Goal: Task Accomplishment & Management: Complete application form

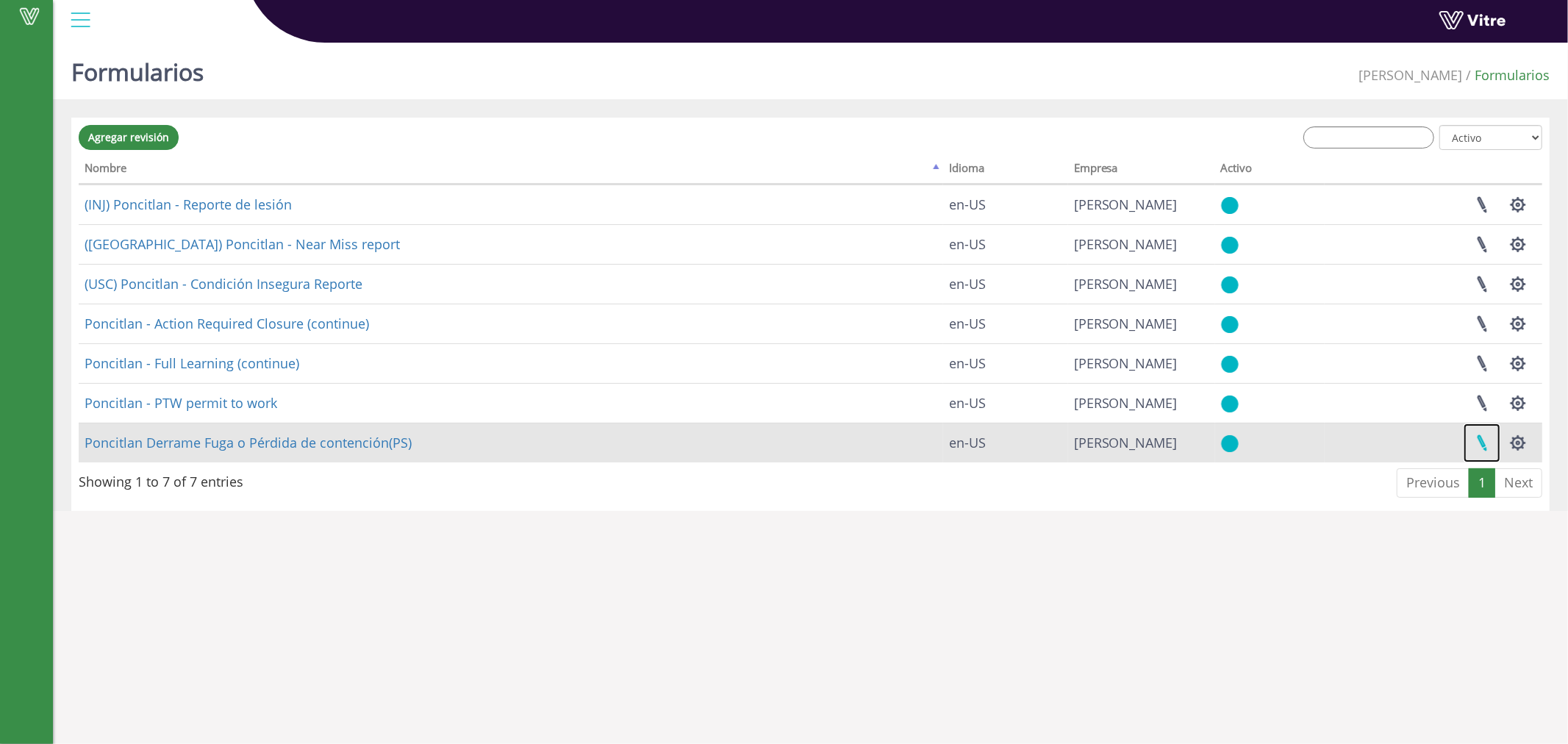
click at [1475, 441] on link at bounding box center [1482, 443] width 37 height 39
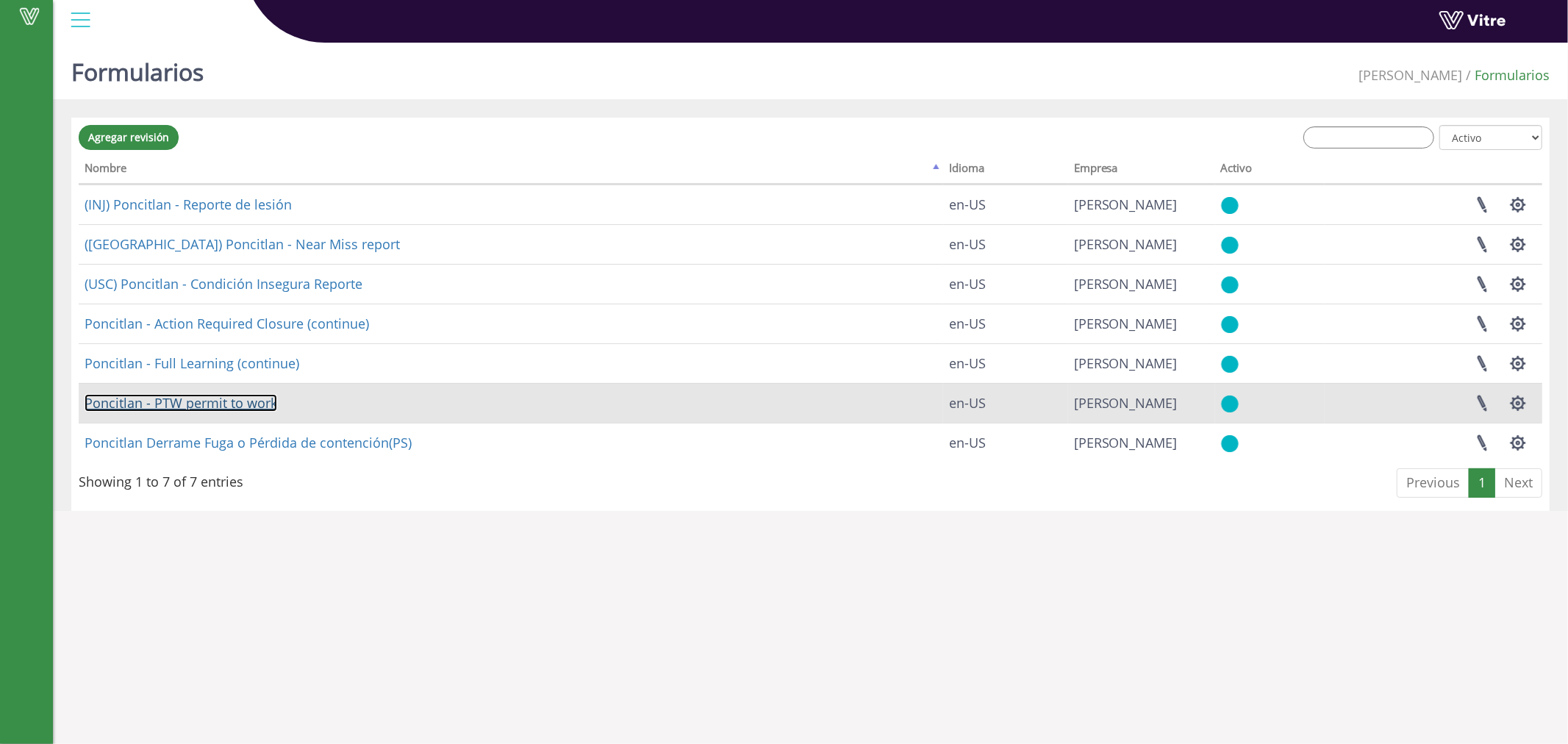
click at [246, 406] on link "Poncitlan - PTW permit to work" at bounding box center [181, 402] width 193 height 18
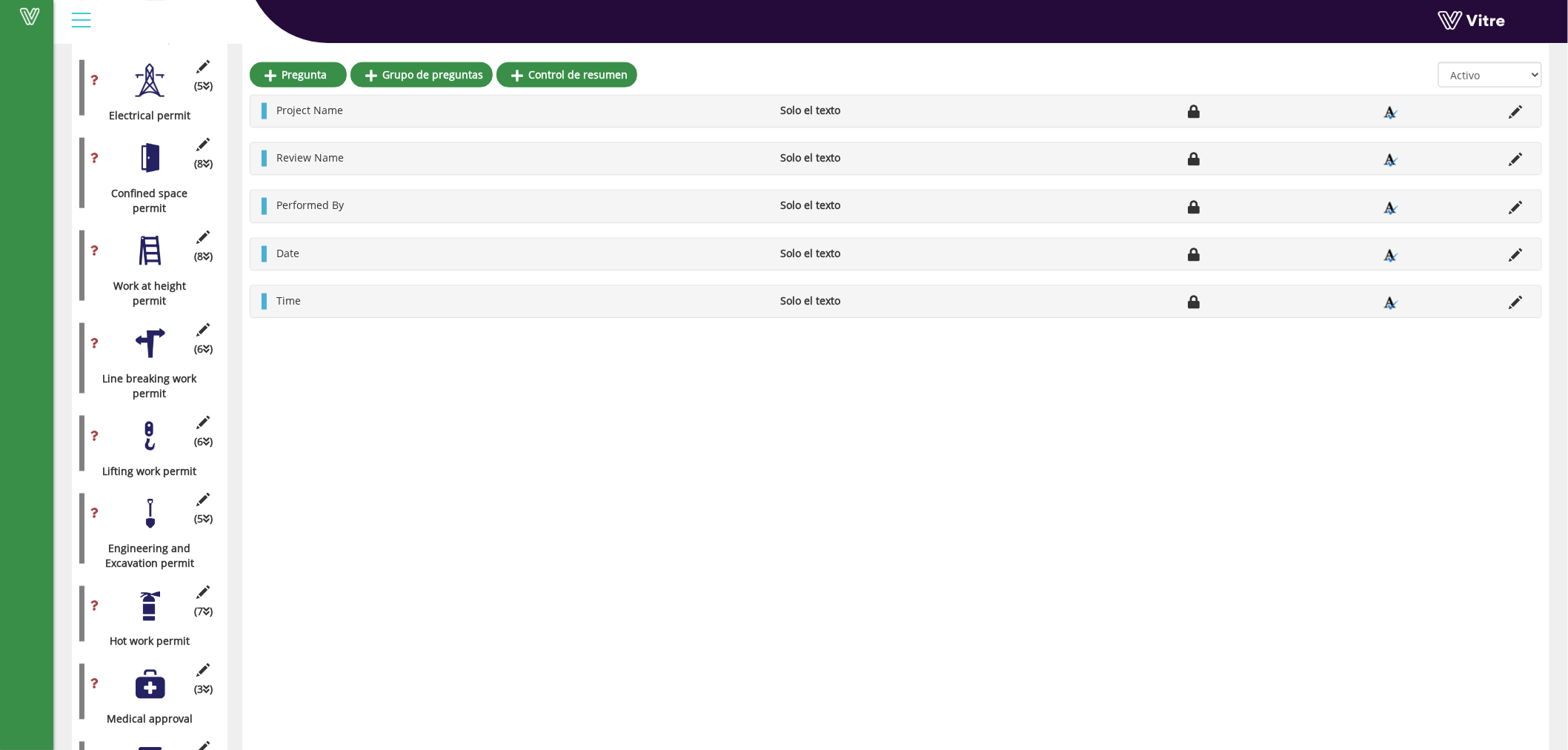
scroll to position [823, 0]
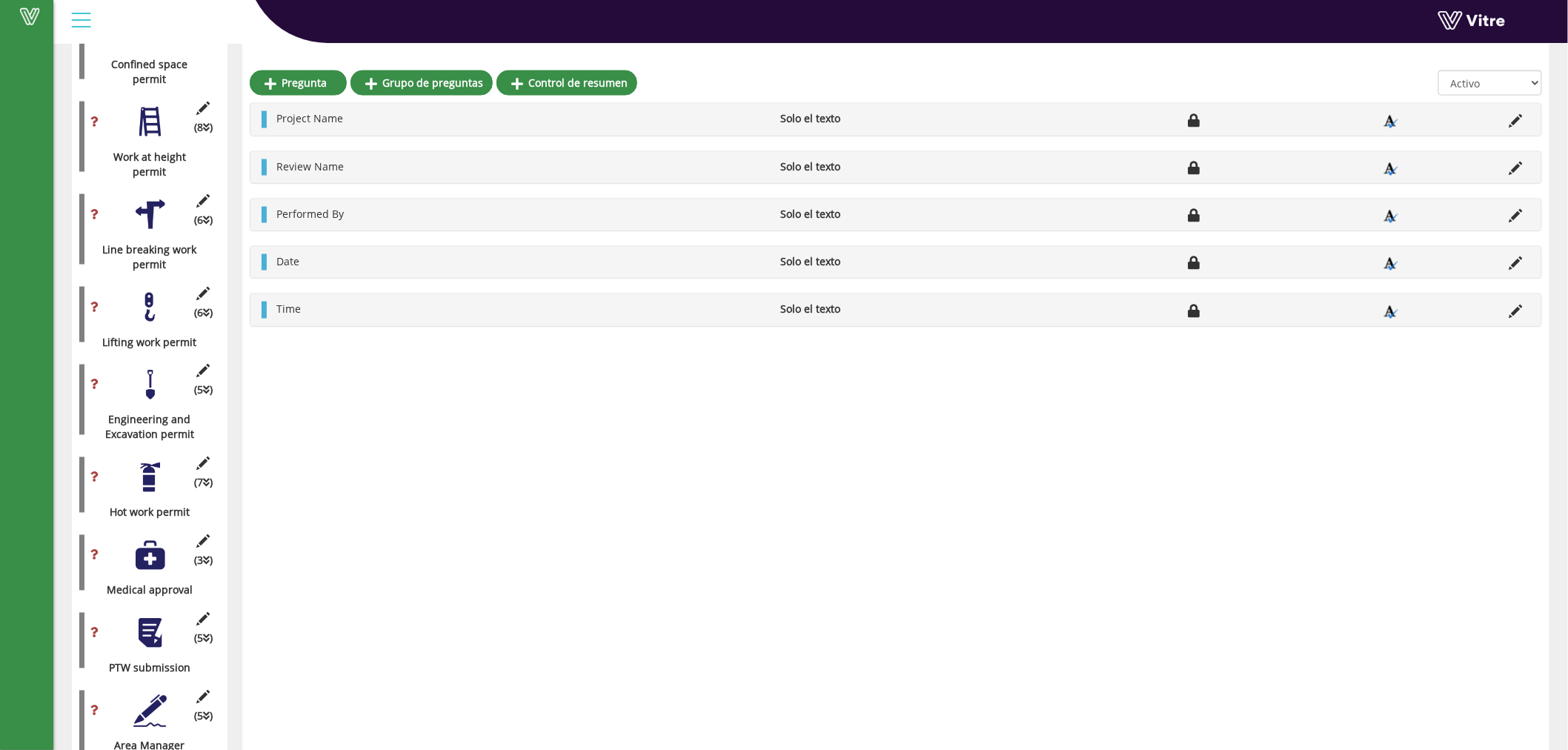
click at [155, 494] on div "(7 ) Hot work permit" at bounding box center [149, 485] width 140 height 71
click at [144, 479] on div at bounding box center [150, 477] width 33 height 33
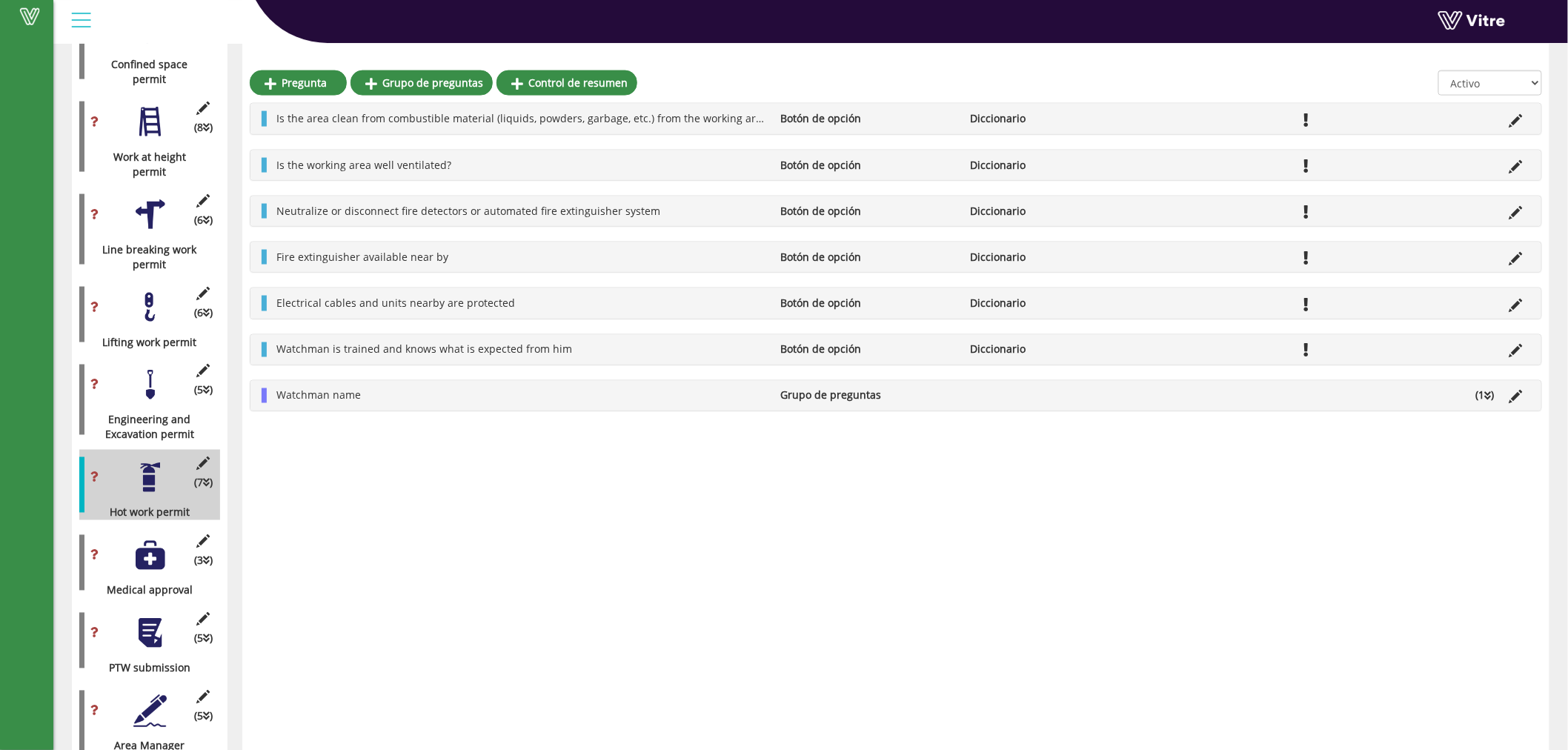
click at [1487, 394] on icon at bounding box center [1487, 396] width 7 height 11
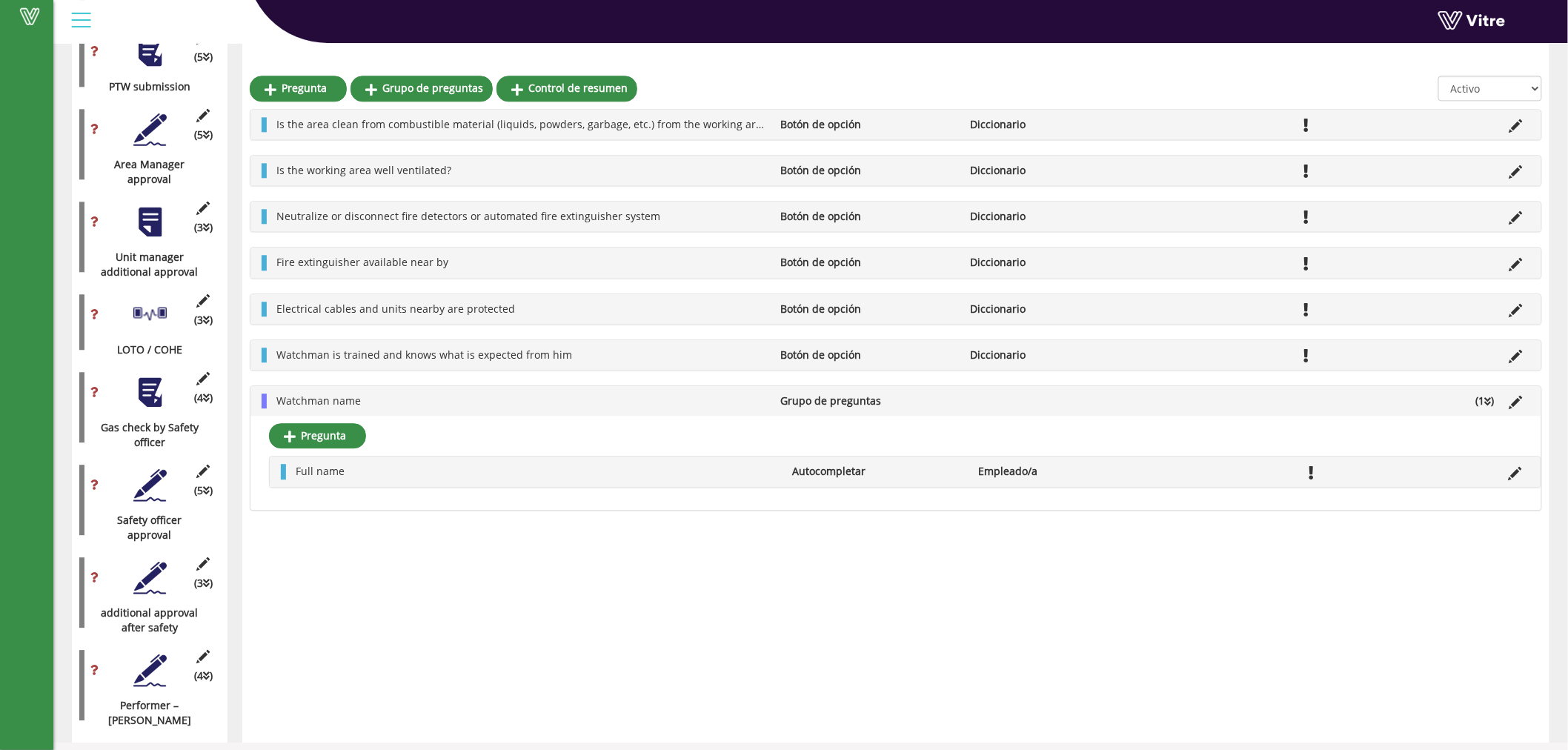
scroll to position [1415, 0]
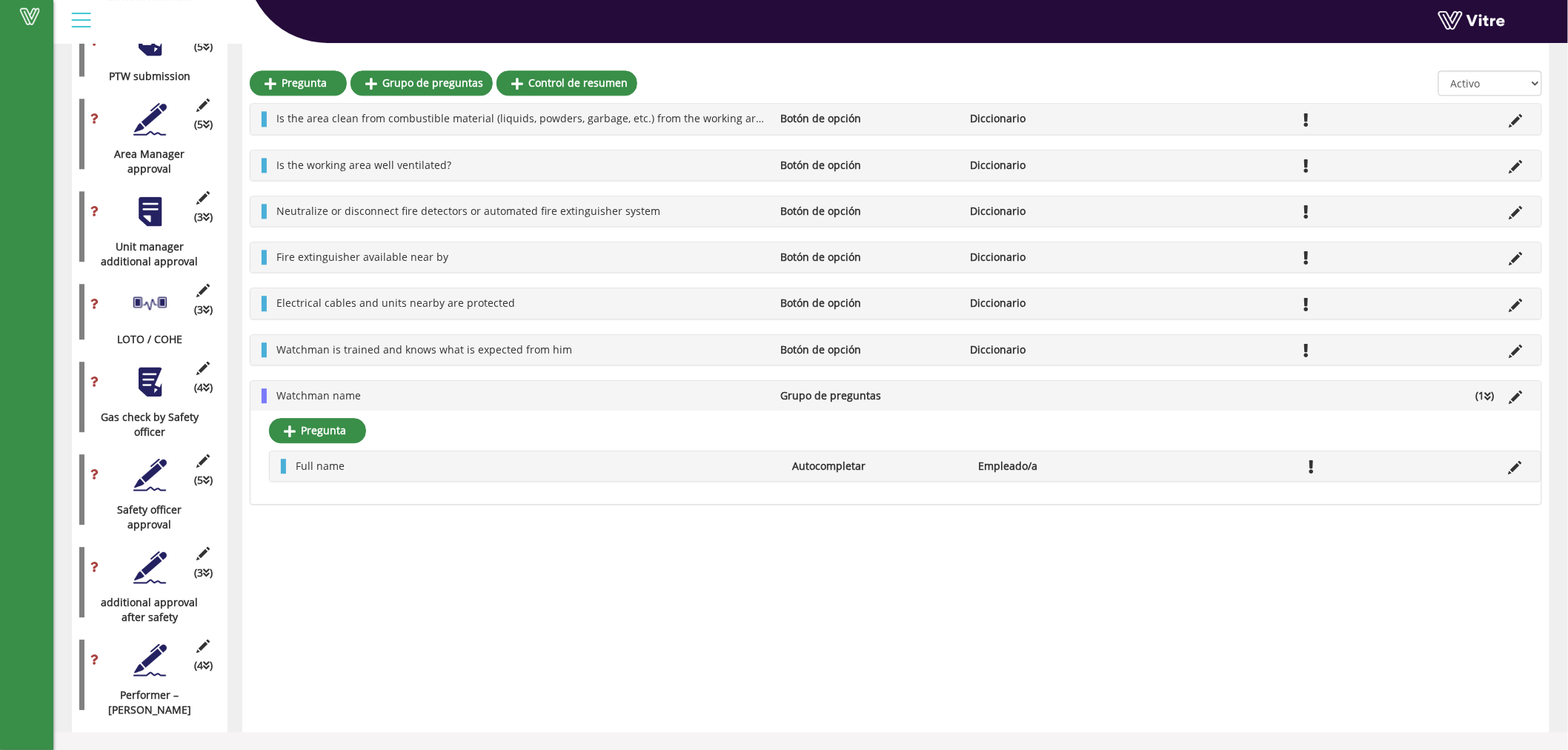
click at [149, 654] on div at bounding box center [150, 660] width 33 height 33
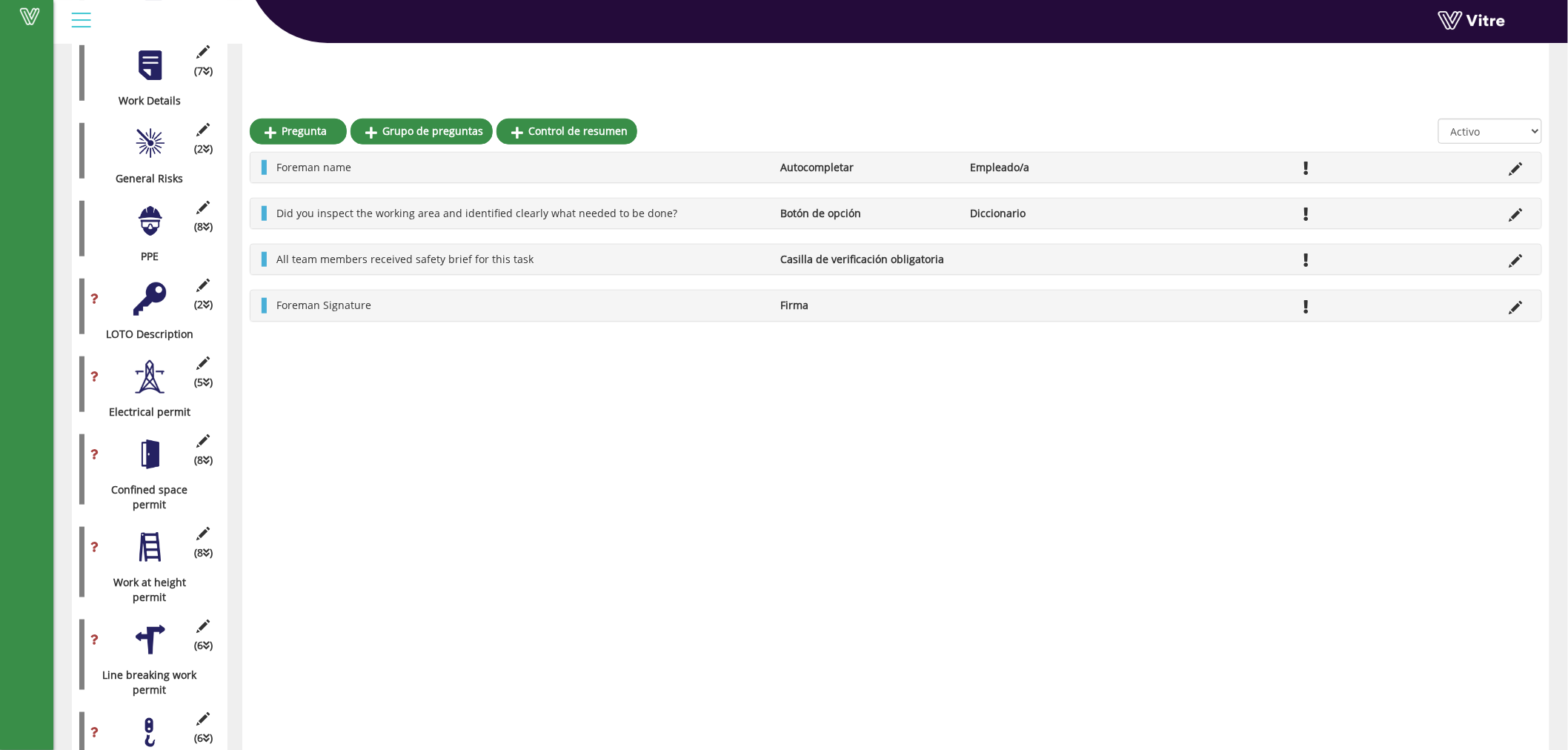
scroll to position [455, 0]
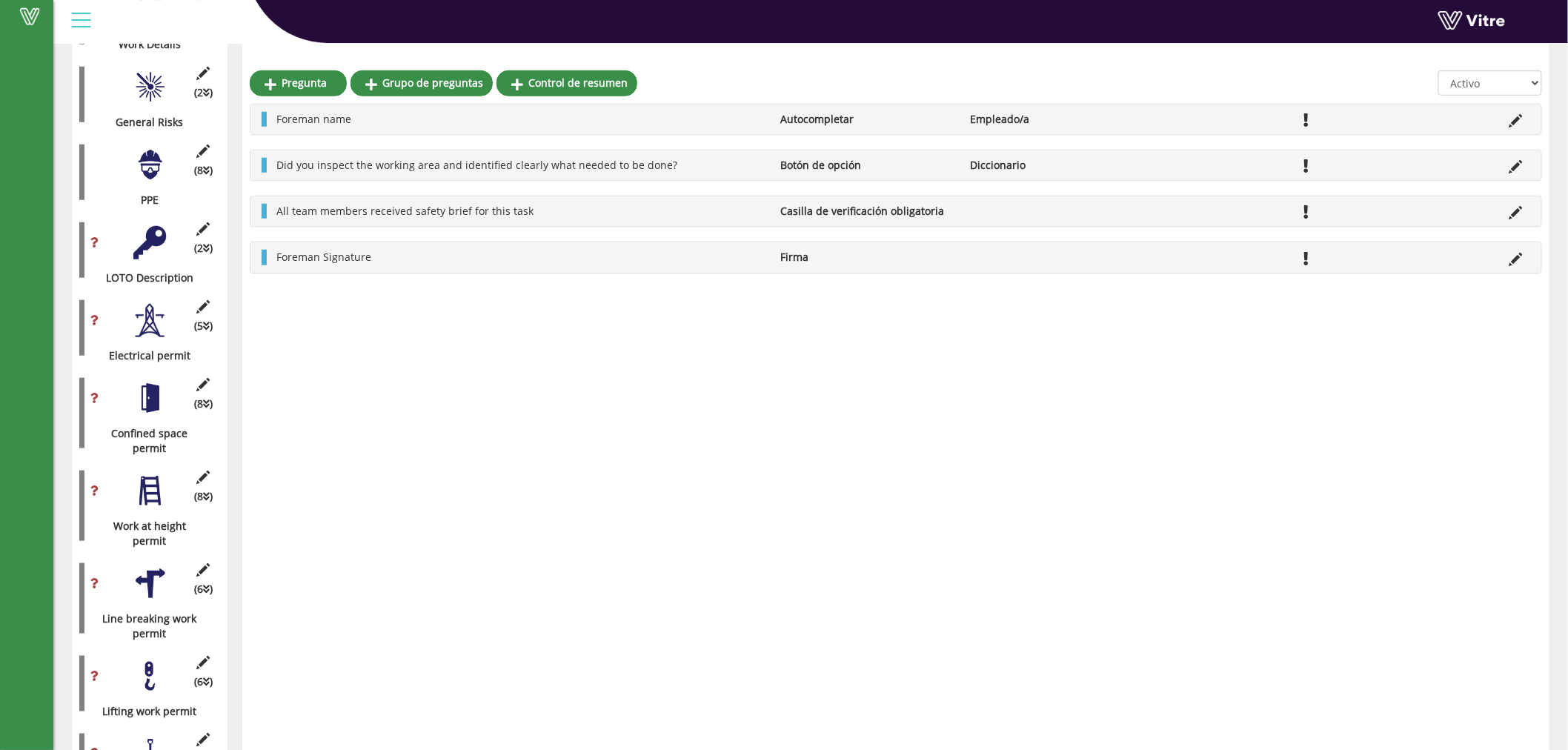
click at [146, 492] on div at bounding box center [150, 491] width 33 height 33
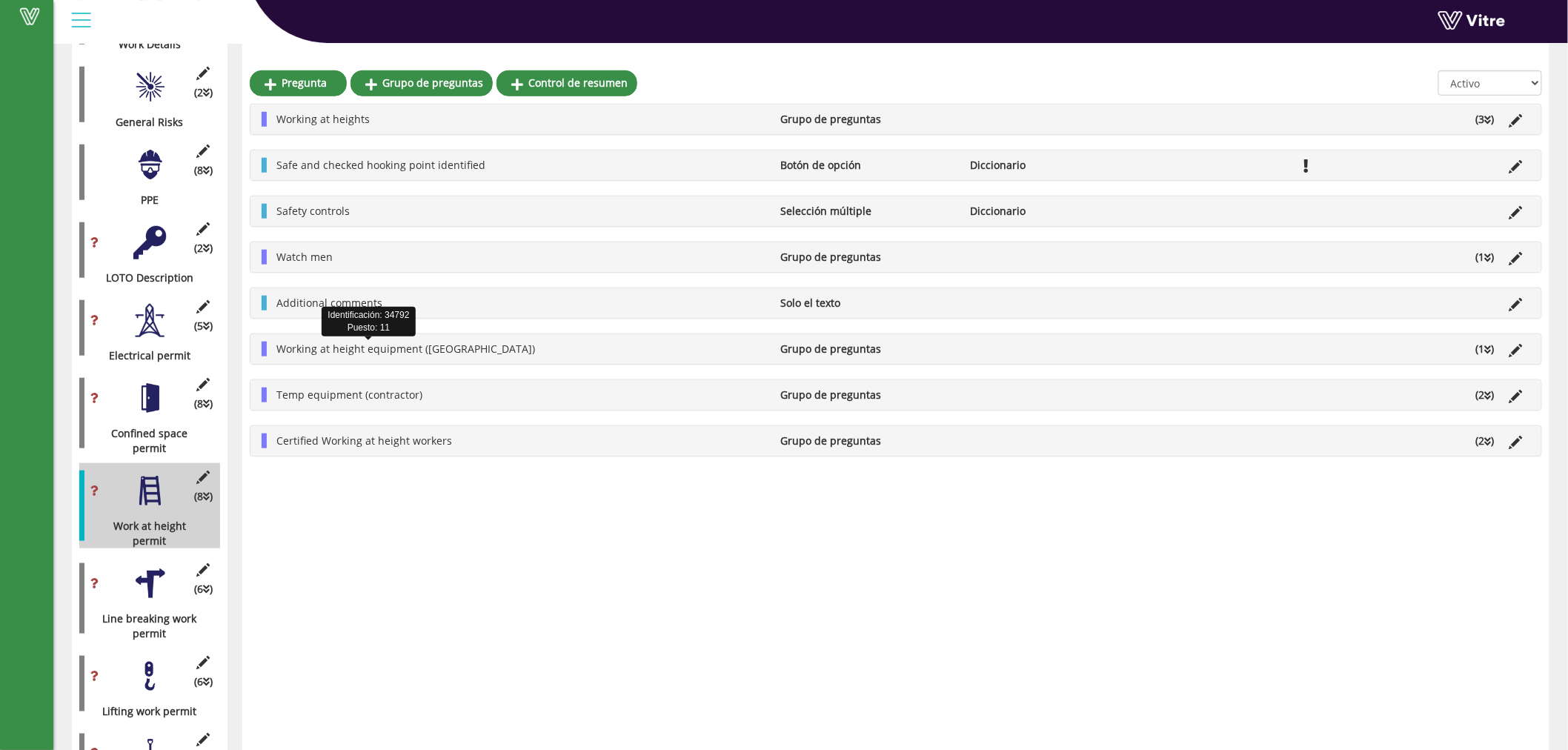
click at [357, 348] on span "Working at height equipment (Adama)" at bounding box center [405, 348] width 258 height 14
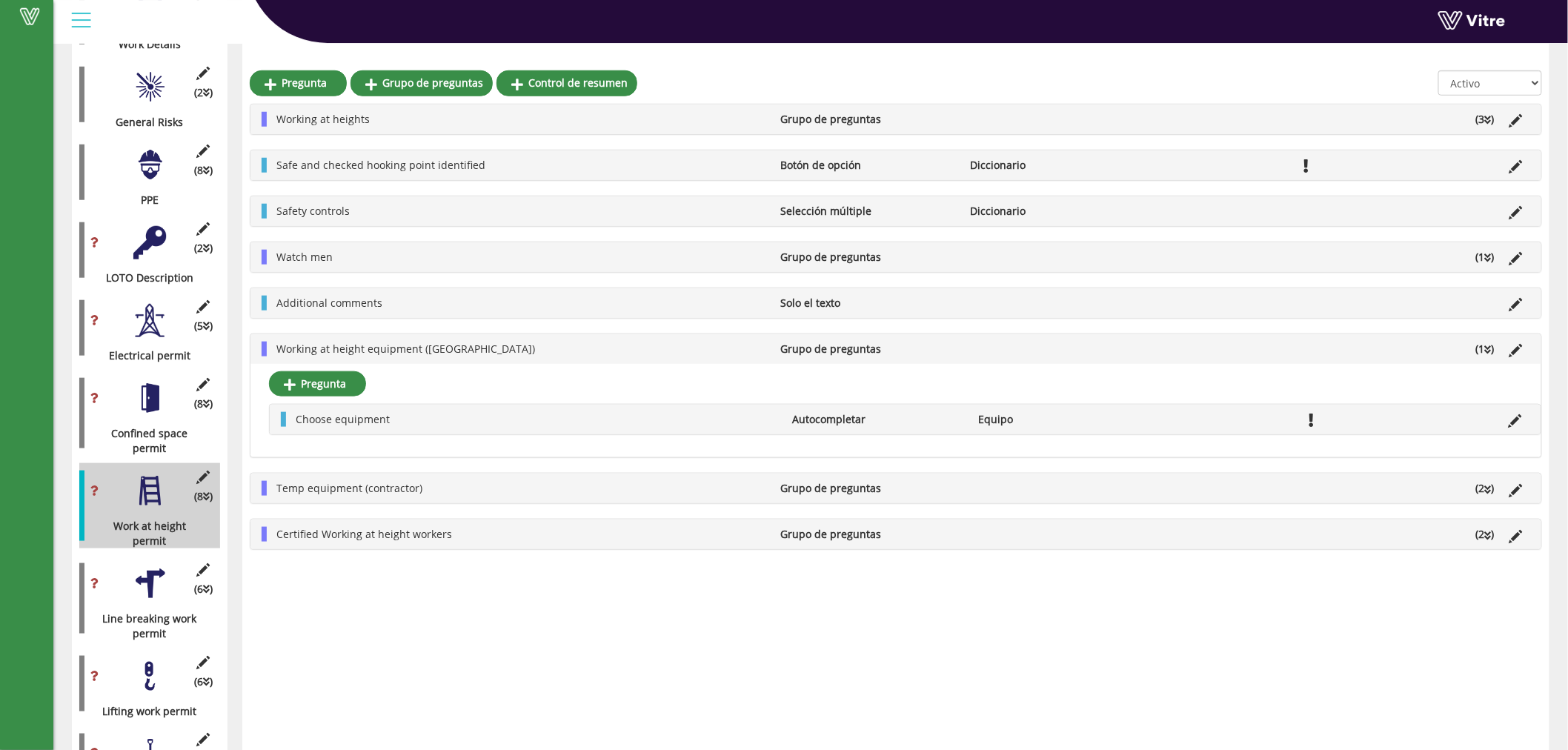
click at [366, 501] on div "Temp equipment (contractor) Grupo de preguntas (2 )" at bounding box center [895, 488] width 1291 height 29
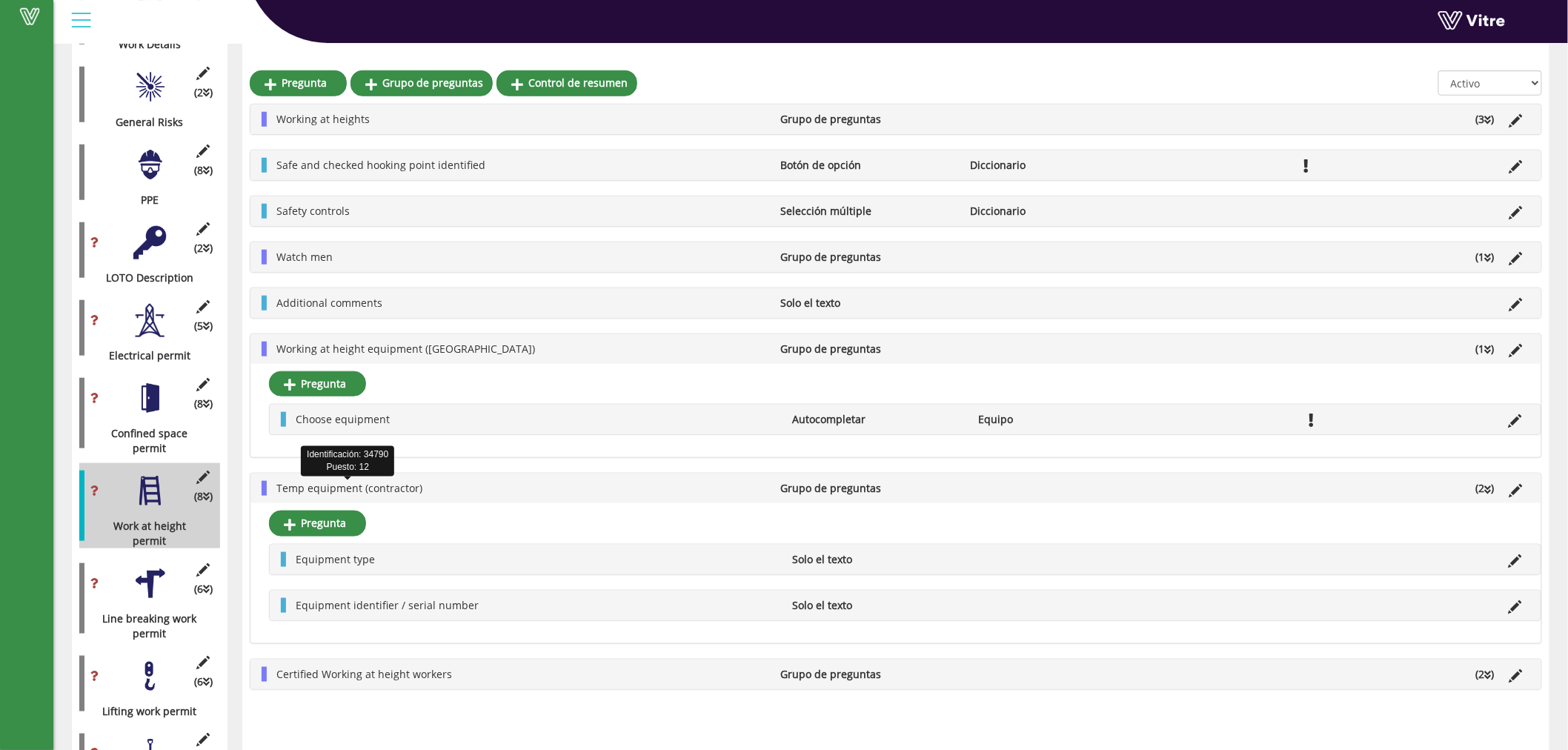
click at [338, 486] on span "Temp equipment (contractor)" at bounding box center [349, 488] width 146 height 14
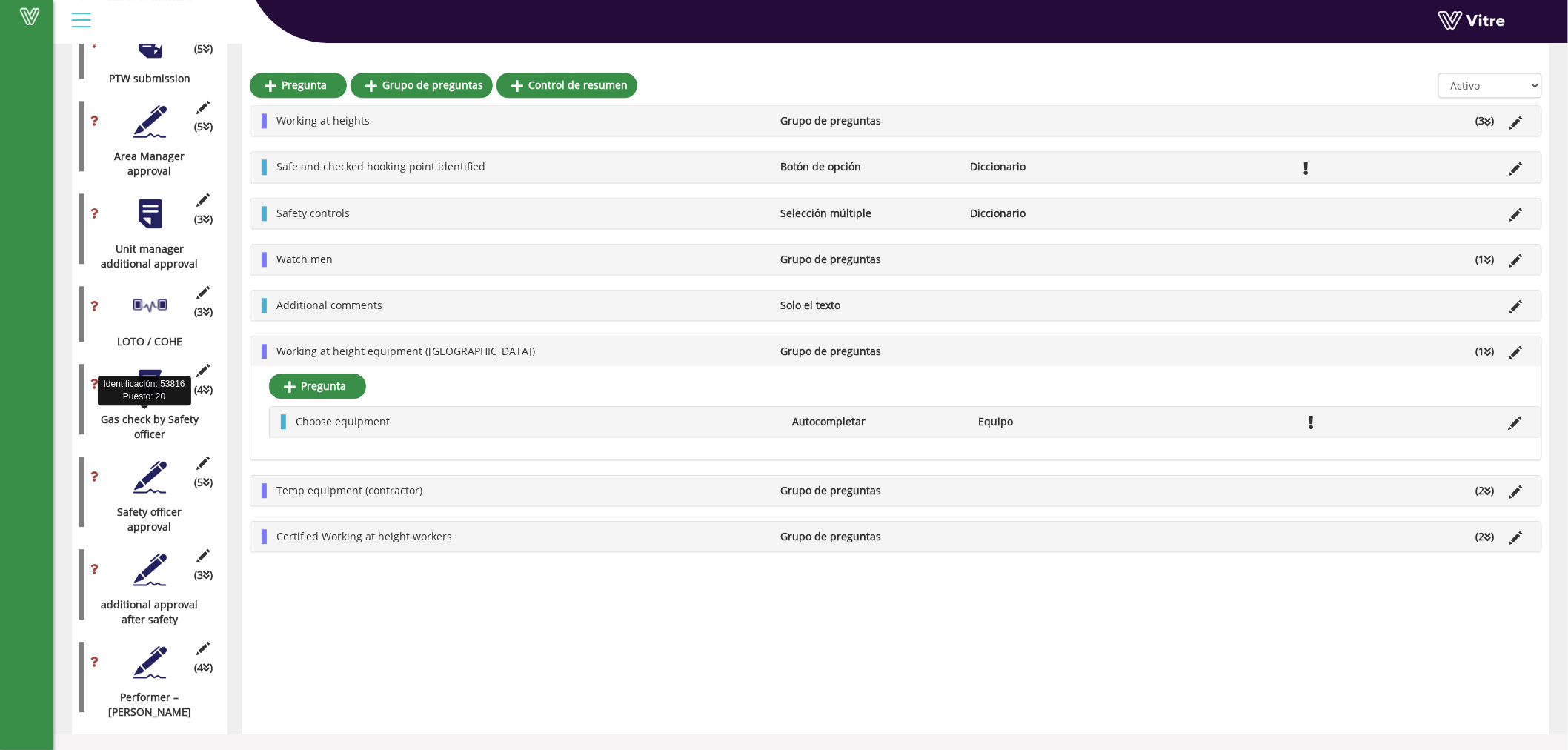
scroll to position [1415, 0]
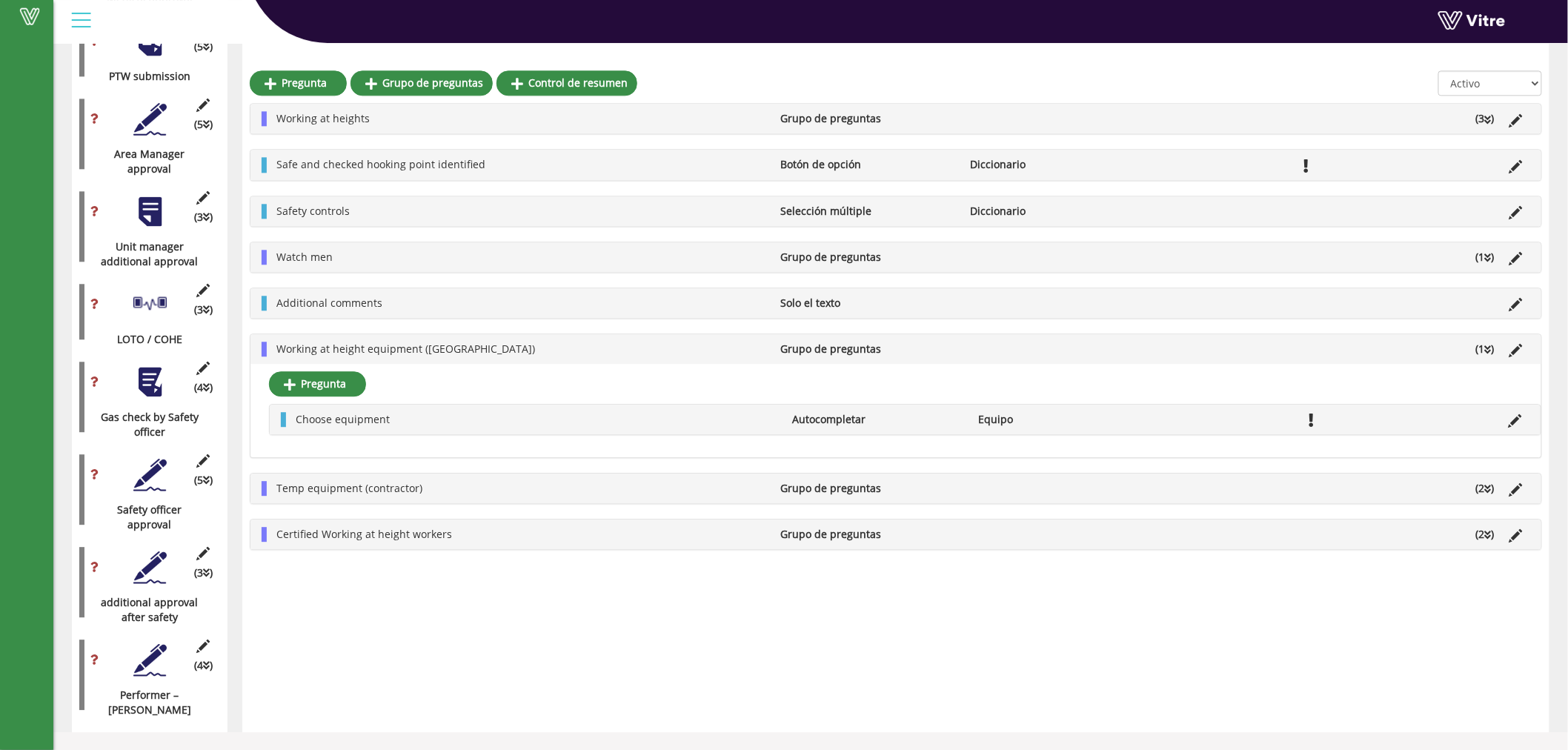
click at [152, 670] on div at bounding box center [150, 660] width 33 height 33
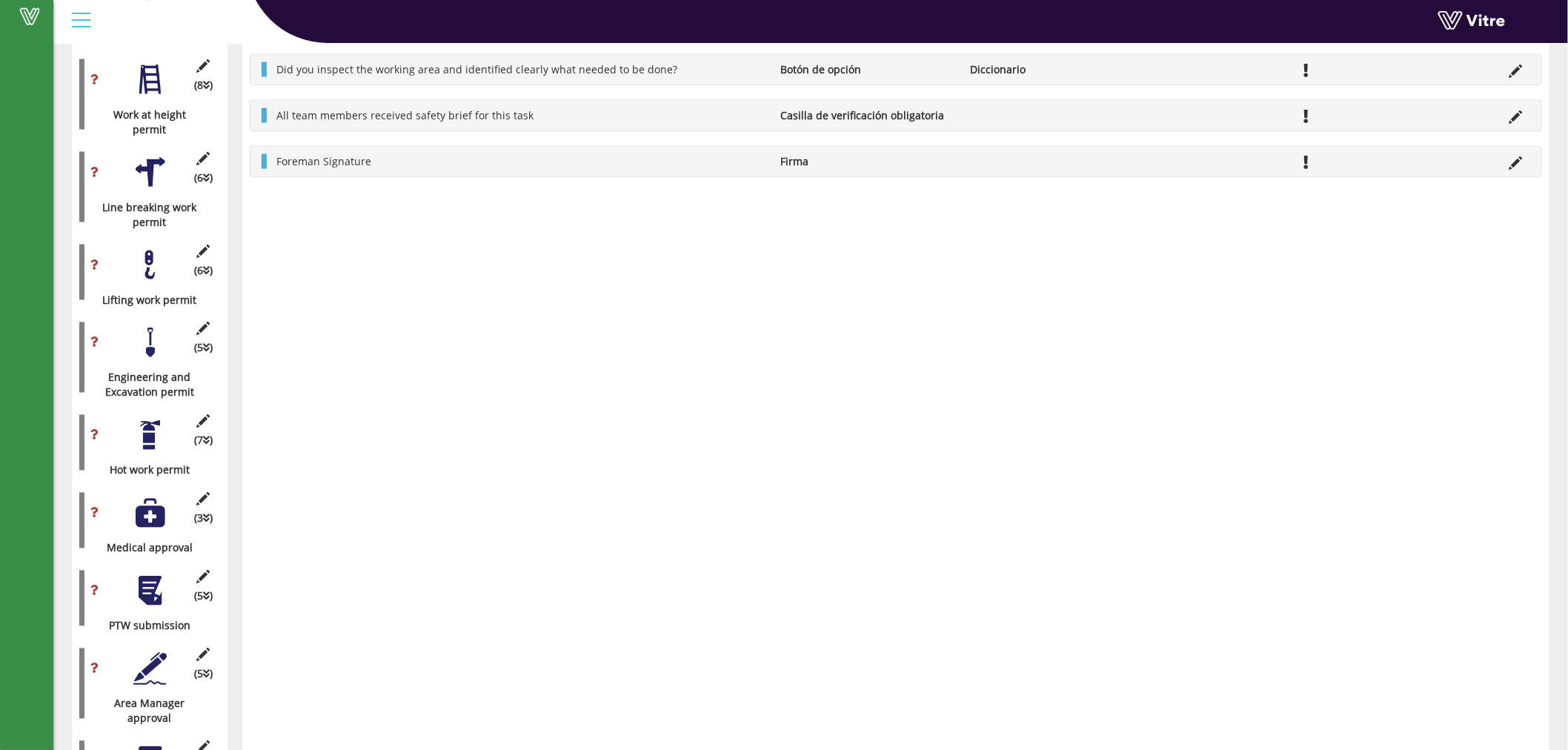
scroll to position [591, 0]
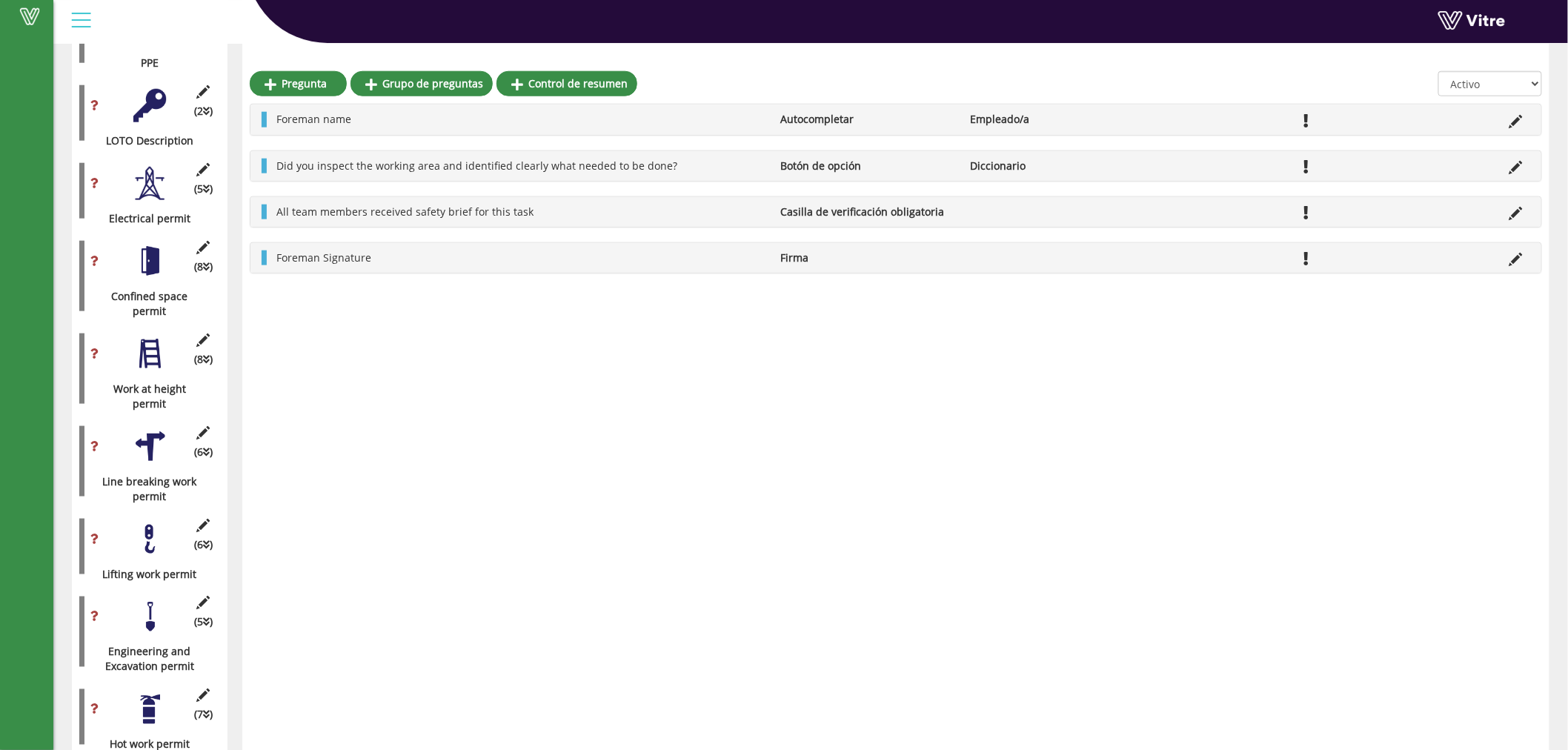
click at [152, 361] on div at bounding box center [150, 353] width 33 height 33
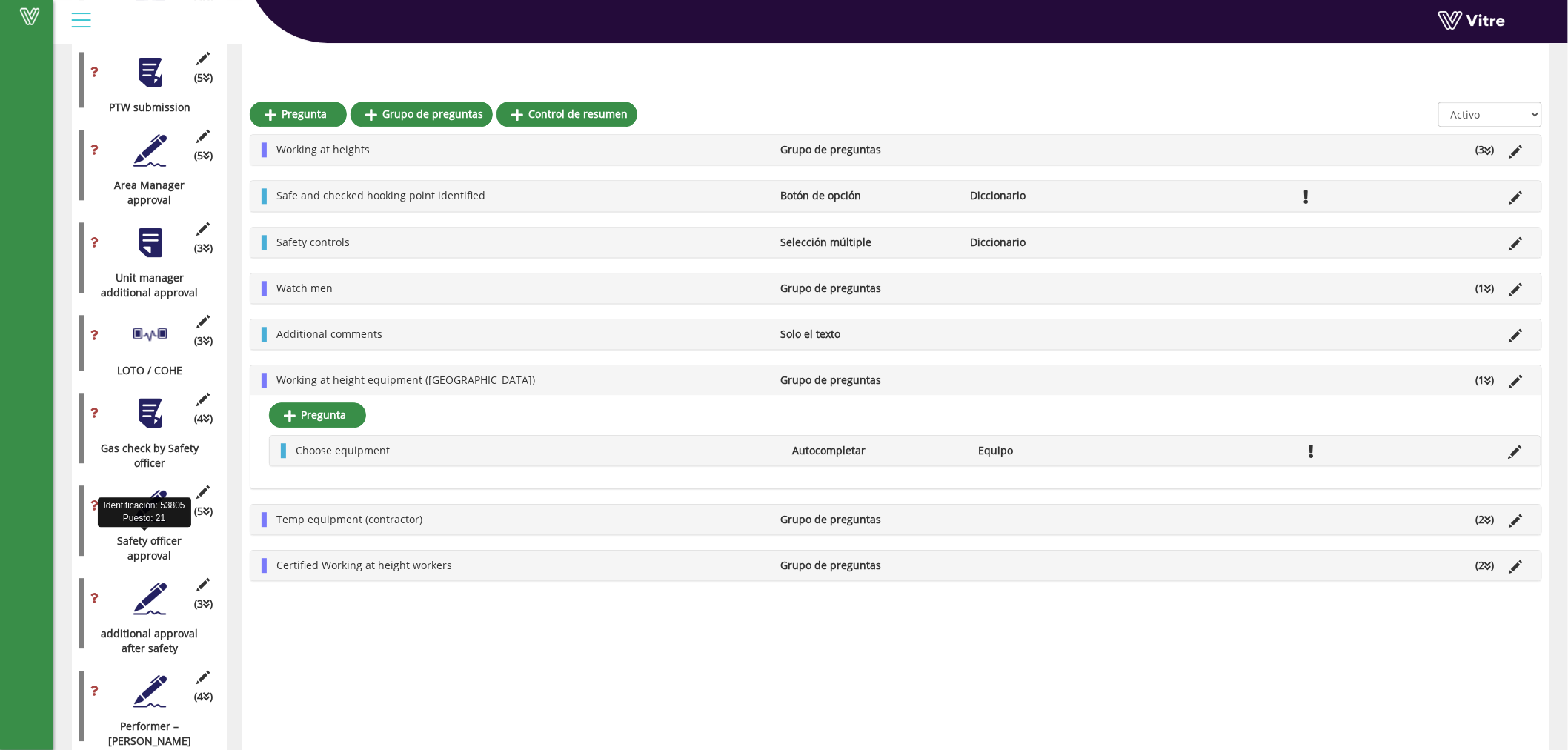
scroll to position [1415, 0]
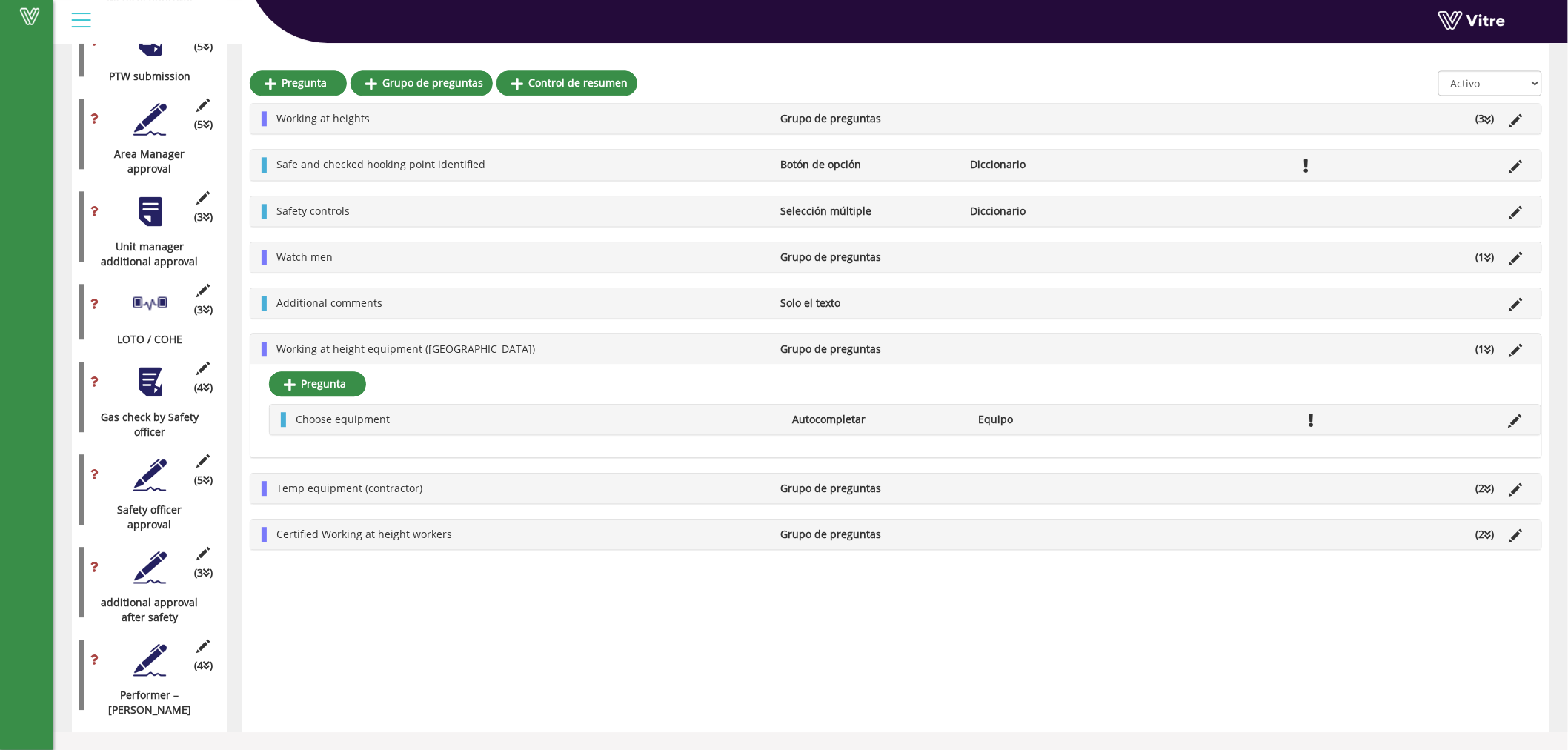
click at [150, 677] on div "(4 ) Performer – Foreman" at bounding box center [149, 674] width 140 height 85
click at [138, 655] on div at bounding box center [150, 660] width 33 height 33
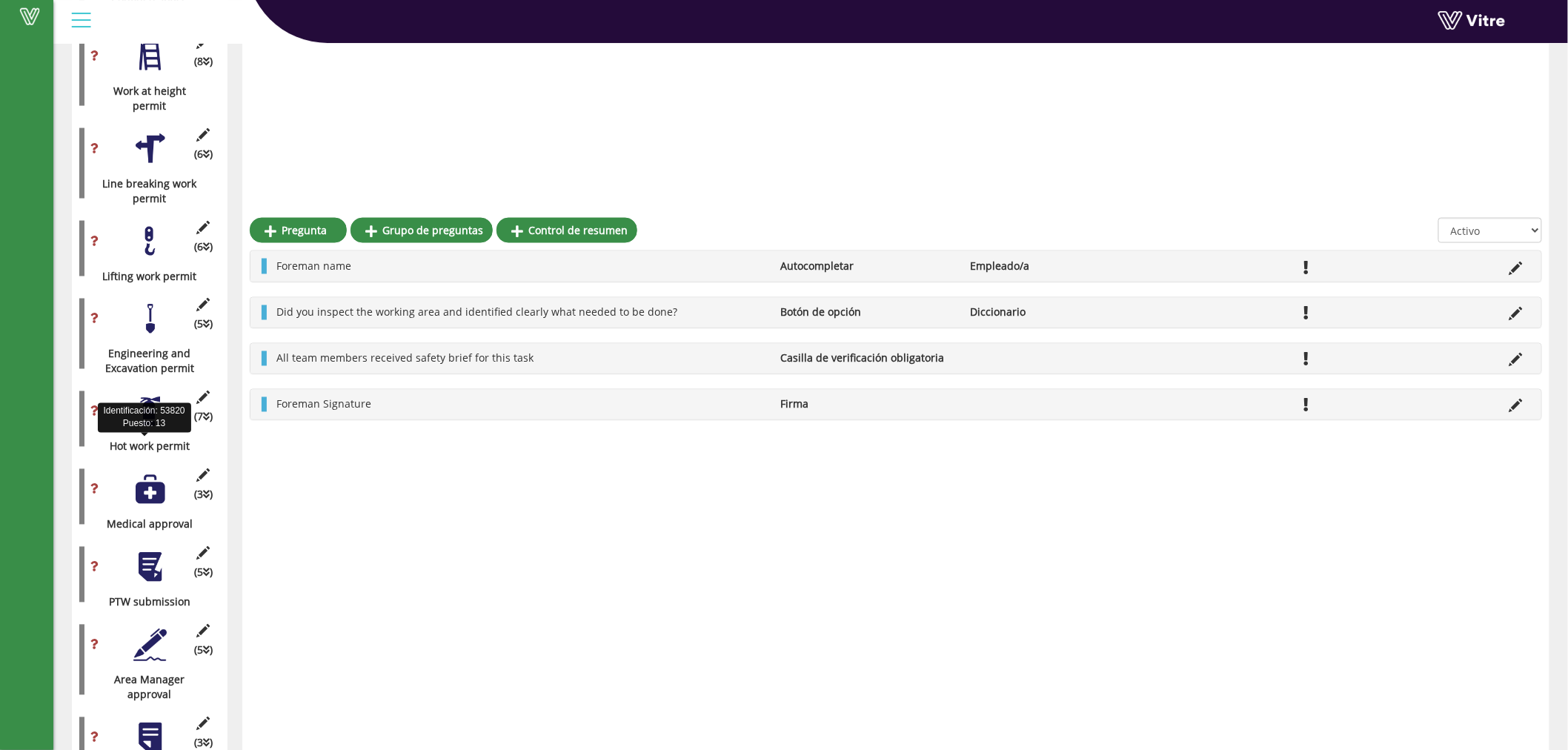
scroll to position [865, 0]
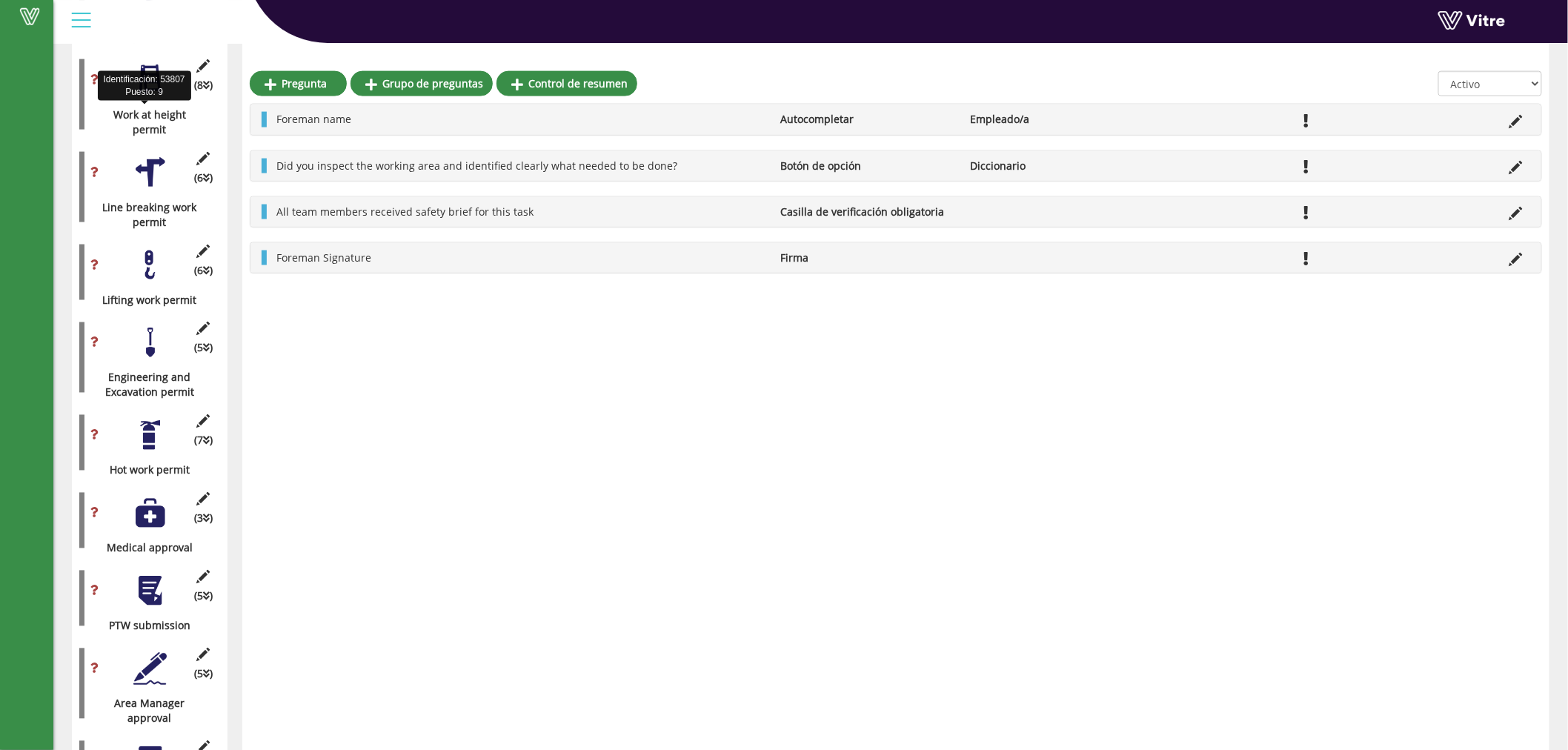
click at [146, 109] on div "Work at height permit" at bounding box center [144, 122] width 130 height 29
click at [159, 101] on div "(8 ) Work at height permit" at bounding box center [149, 94] width 140 height 85
click at [150, 69] on div at bounding box center [150, 80] width 33 height 33
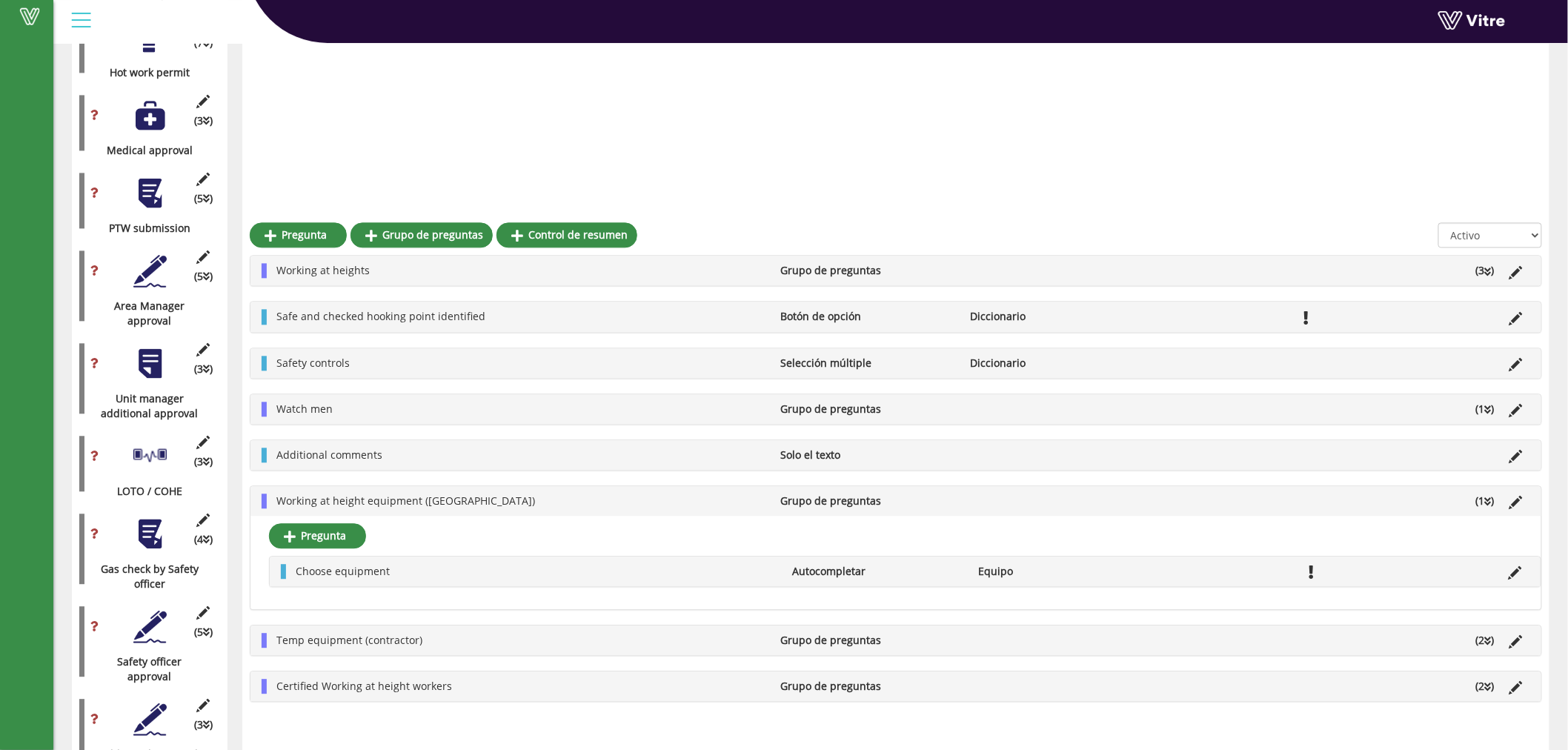
scroll to position [1415, 0]
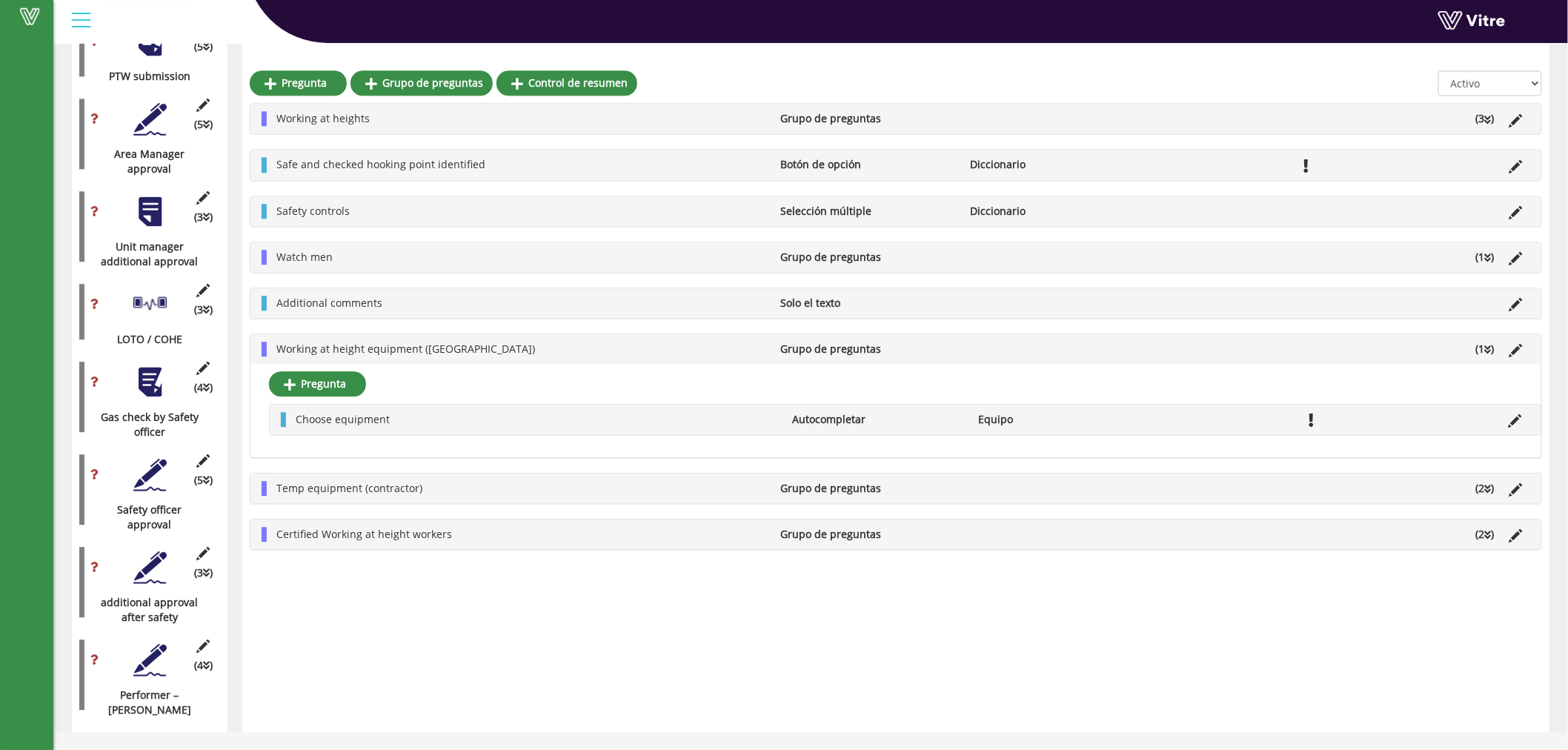
click at [149, 674] on div at bounding box center [150, 660] width 33 height 33
